Goal: Task Accomplishment & Management: Use online tool/utility

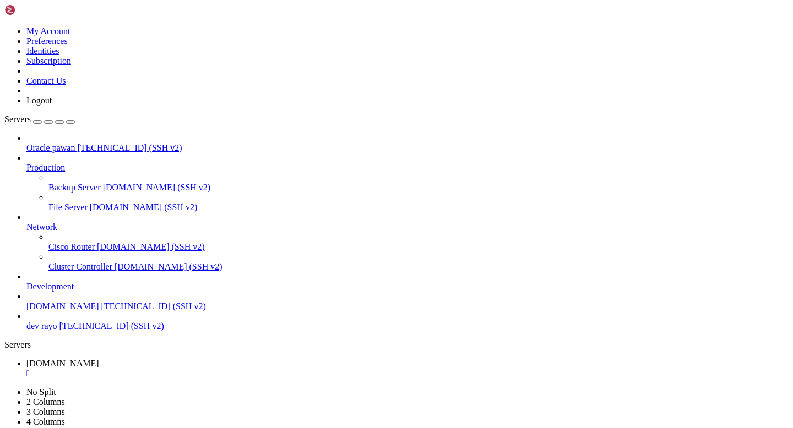
scroll to position [12377, 0]
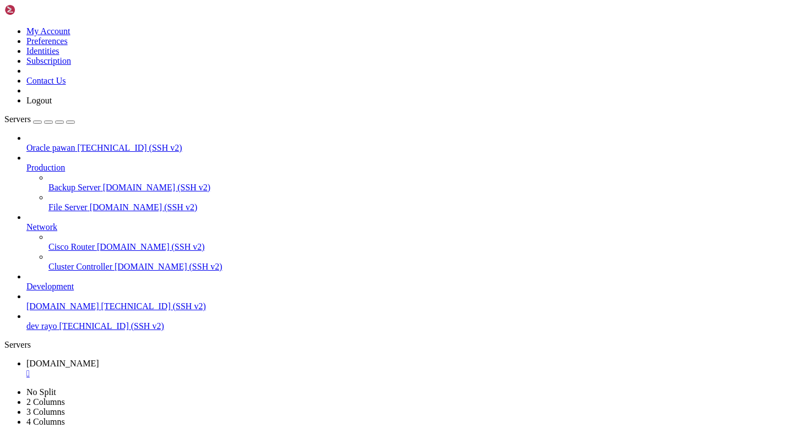
copy div "ubuntu@prod-rayo : ~/Rayo-backend $ git pull origin main From [URL][DOMAIN_NAME…"
drag, startPoint x: 9, startPoint y: 868, endPoint x: 166, endPoint y: 896, distance: 158.8
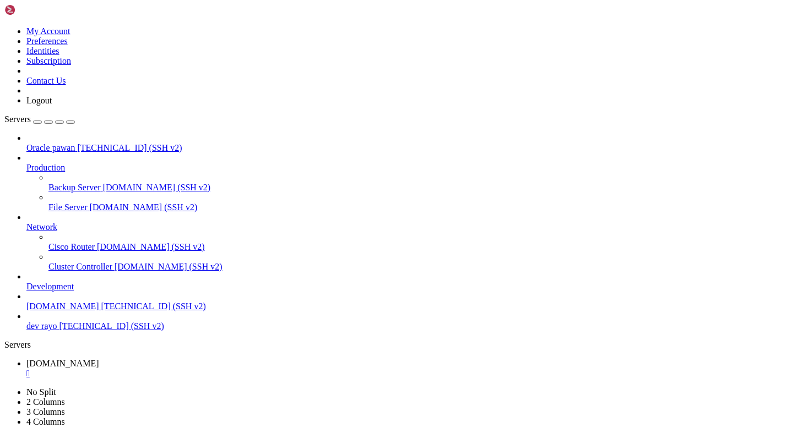
drag, startPoint x: 9, startPoint y: 874, endPoint x: 548, endPoint y: 893, distance: 538.7
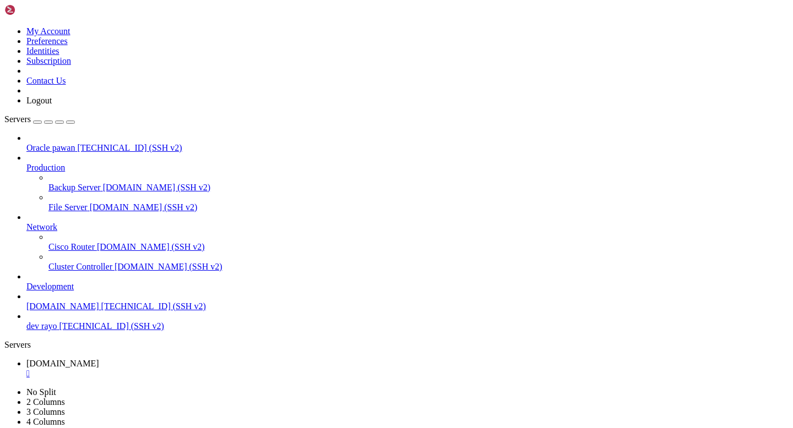
scroll to position [12451, 0]
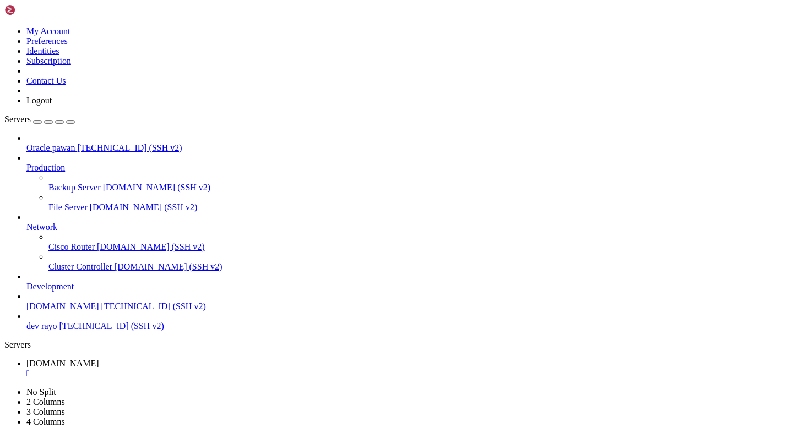
drag, startPoint x: 303, startPoint y: 890, endPoint x: 8, endPoint y: 683, distance: 359.9
copy div "ubuntu@prod-rayo : ~/Rayo-backend $ git pull origin main From [URL][DOMAIN_NAME…"
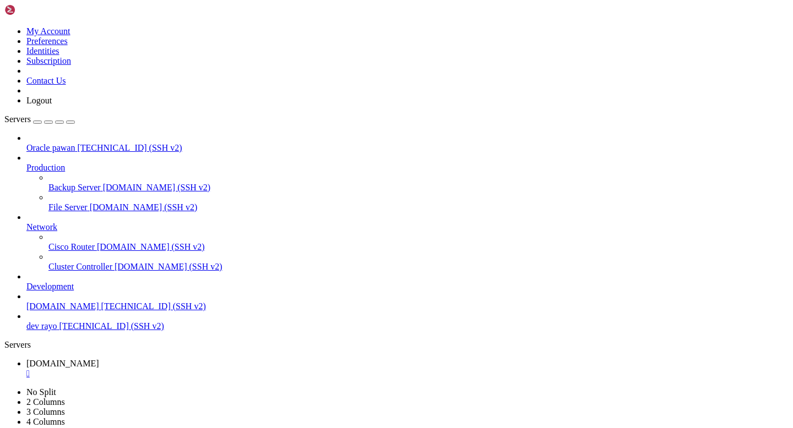
drag, startPoint x: 8, startPoint y: 648, endPoint x: 338, endPoint y: 890, distance: 408.9
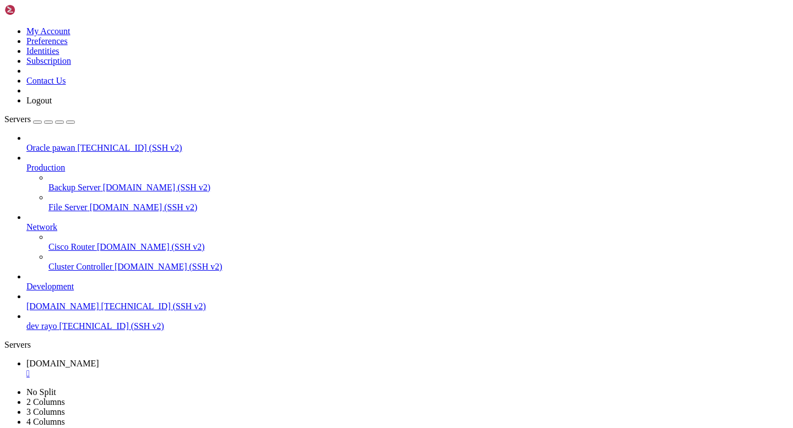
scroll to position [12826, 0]
copy div "ubuntu@prod-rayo : ~/Rayo-backend $ git fetch origin Username for '[URL][DOMAIN…"
drag, startPoint x: 230, startPoint y: 894, endPoint x: 8, endPoint y: 787, distance: 245.9
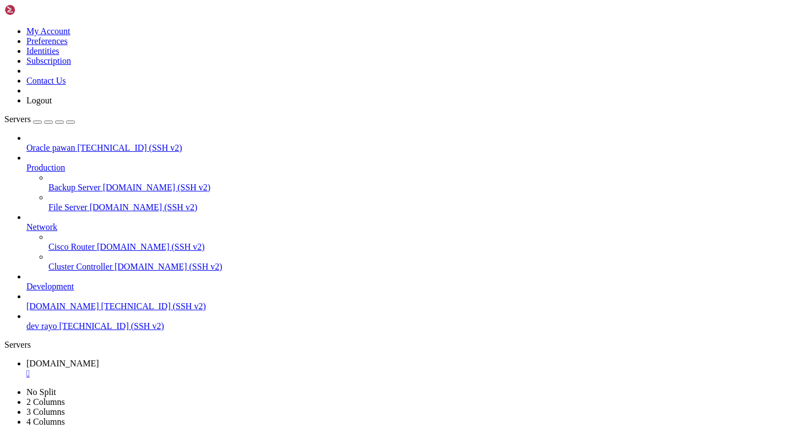
scroll to position [12844, 0]
drag, startPoint x: 284, startPoint y: 893, endPoint x: 7, endPoint y: 882, distance: 277.1
copy div "ubuntu@prod-rayo : ~/Rayo-backend $ git reset --hard origin/main HEAD is now at…"
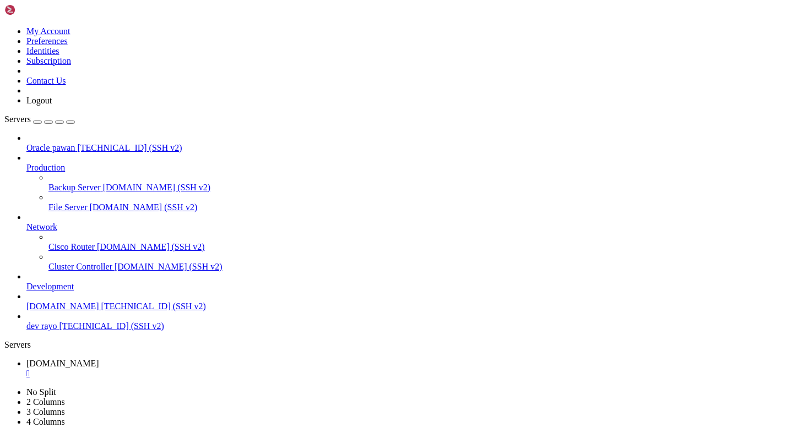
drag, startPoint x: 9, startPoint y: 886, endPoint x: 286, endPoint y: 893, distance: 276.4
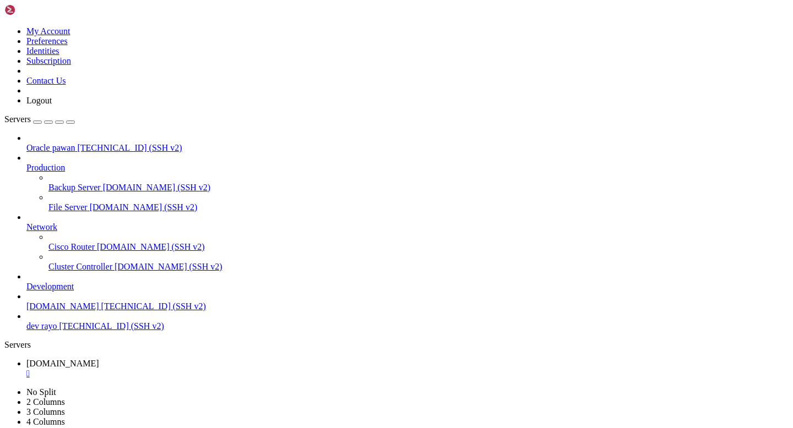
drag, startPoint x: 246, startPoint y: 892, endPoint x: 108, endPoint y: 864, distance: 139.9
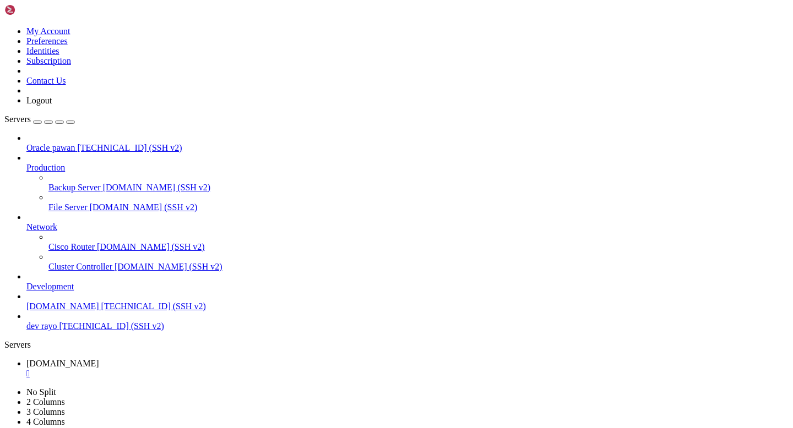
drag, startPoint x: 6, startPoint y: 768, endPoint x: 189, endPoint y: 872, distance: 211.5
copy div "thing added to commit but untracked files present (use "git add" to track) 64b5…"
drag, startPoint x: 176, startPoint y: 901, endPoint x: 18, endPoint y: 739, distance: 226.9
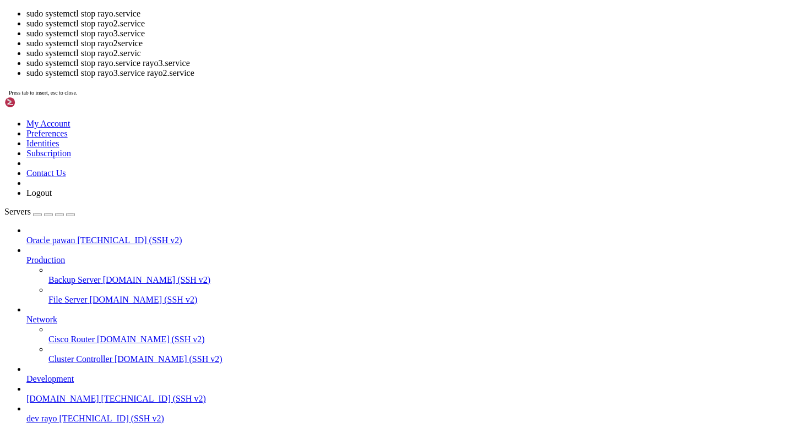
scroll to position [21422, 0]
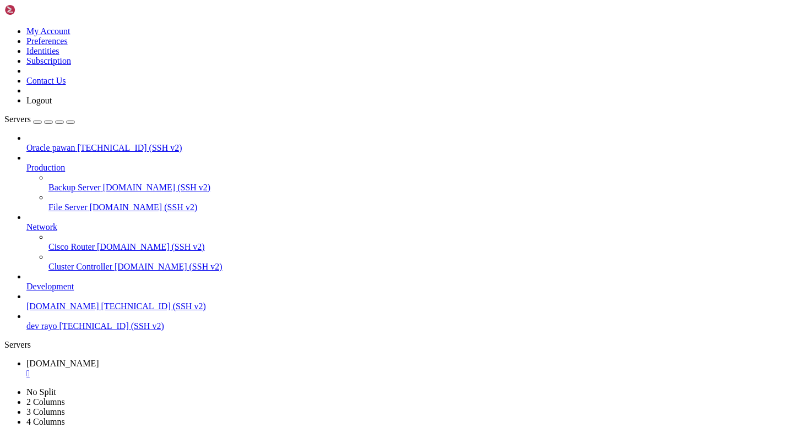
drag, startPoint x: 10, startPoint y: 709, endPoint x: 362, endPoint y: 899, distance: 400.0
drag, startPoint x: 362, startPoint y: 899, endPoint x: 8, endPoint y: 707, distance: 402.7
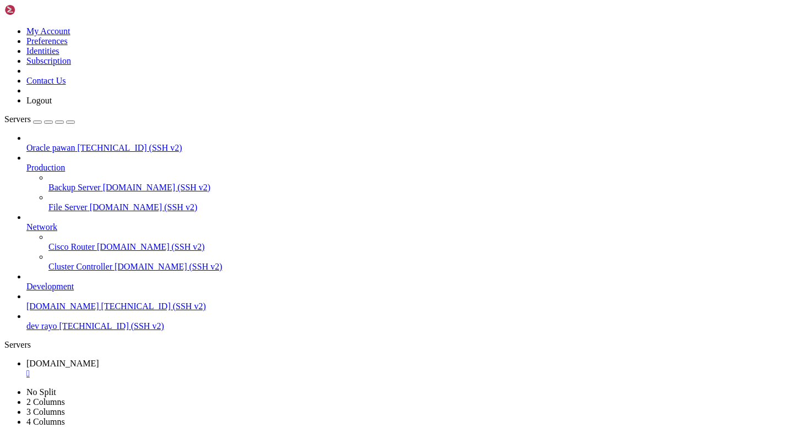
drag, startPoint x: 8, startPoint y: 707, endPoint x: 371, endPoint y: 867, distance: 396.3
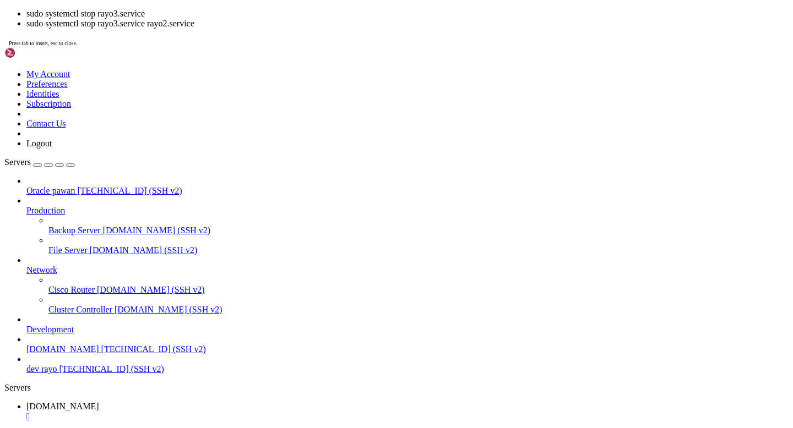
scroll to position [21459, 0]
